Goal: Download file/media

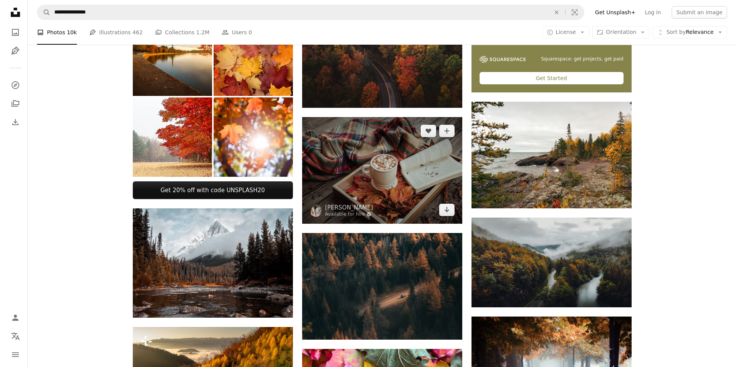
scroll to position [269, 0]
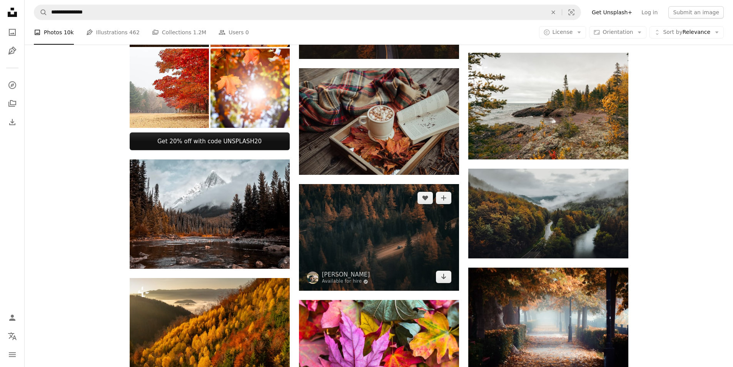
click at [388, 229] on img at bounding box center [379, 237] width 160 height 107
